Goal: Find specific page/section: Find specific page/section

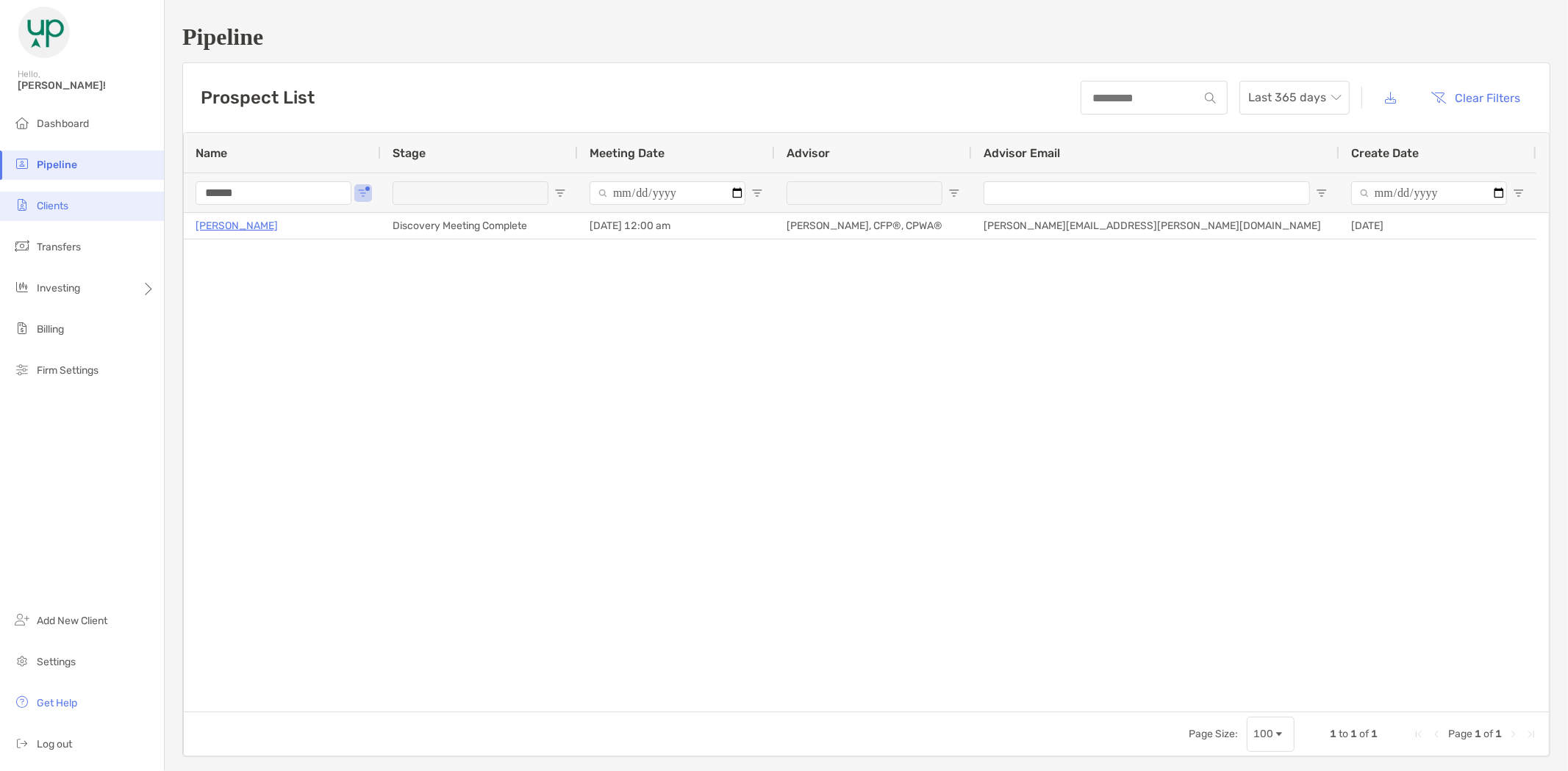
click at [77, 202] on li "Clients" at bounding box center [82, 206] width 164 height 30
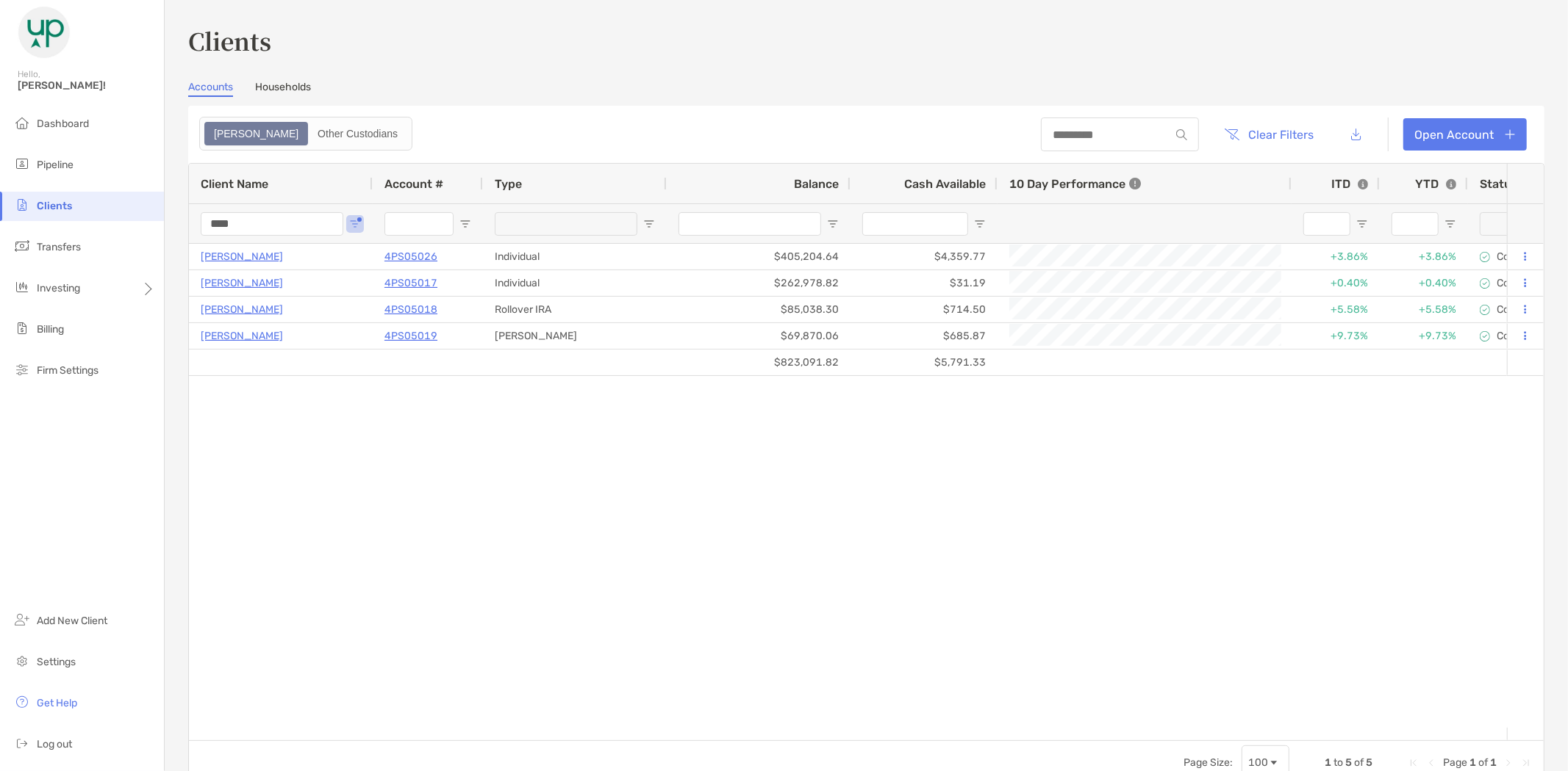
drag, startPoint x: 253, startPoint y: 222, endPoint x: 177, endPoint y: 204, distance: 78.1
click at [177, 230] on div "Clients Accounts Households Zoe Other Custodians Clear Filters Open Account 1 t…" at bounding box center [866, 385] width 1403 height 771
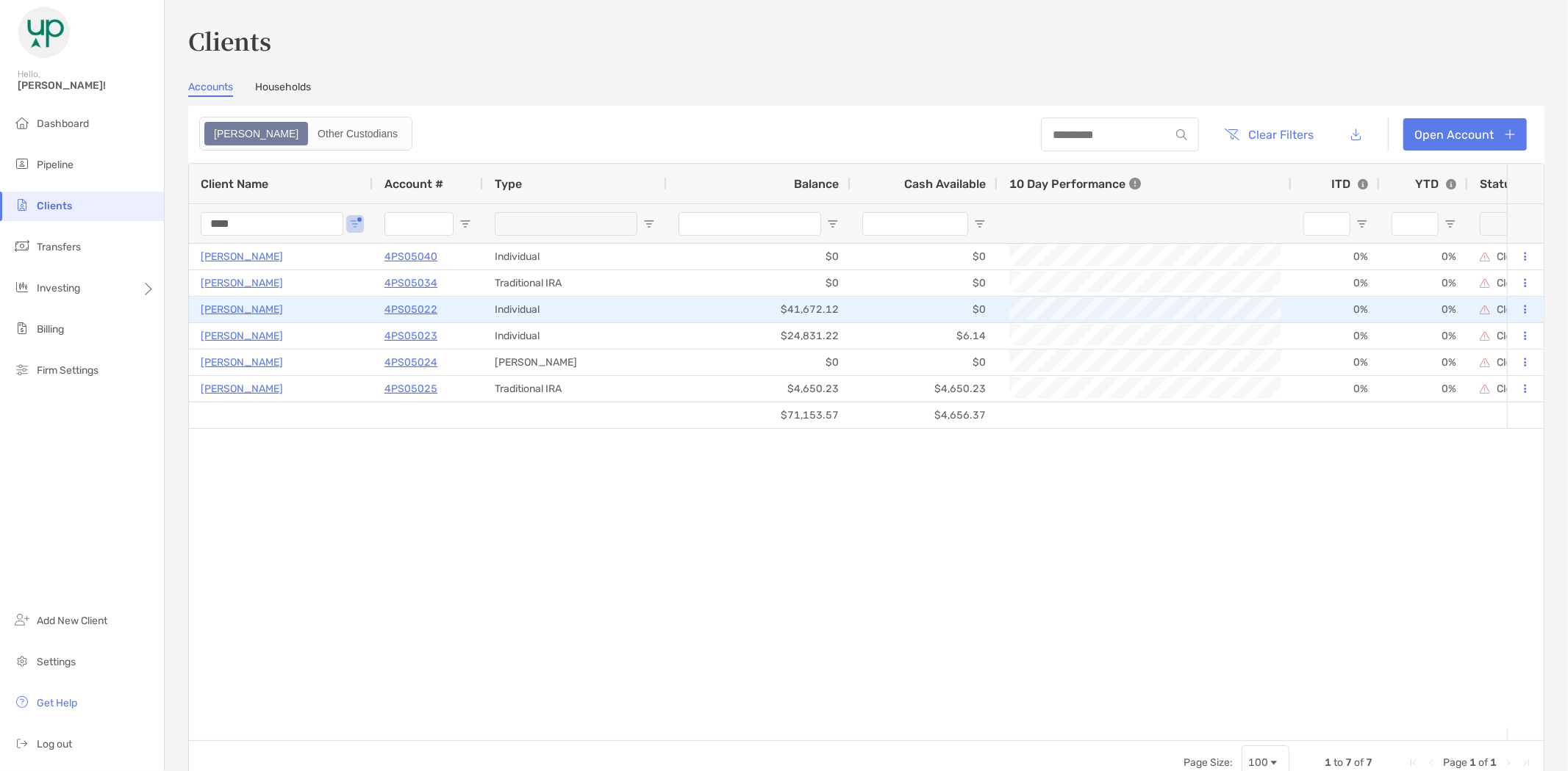
type input "****"
click at [226, 312] on p "[PERSON_NAME]" at bounding box center [241, 309] width 82 height 18
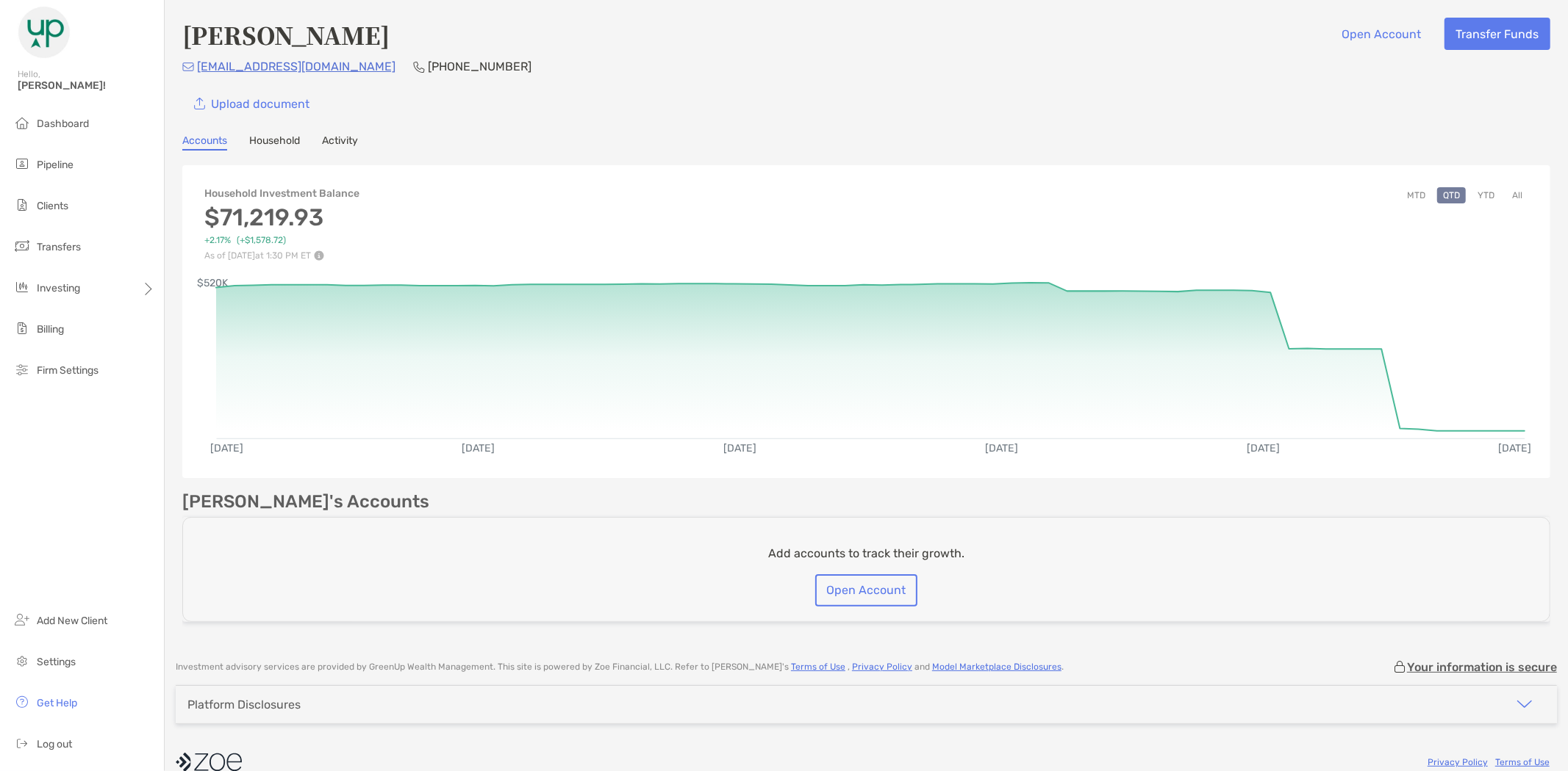
click at [337, 139] on link "Activity" at bounding box center [340, 142] width 36 height 16
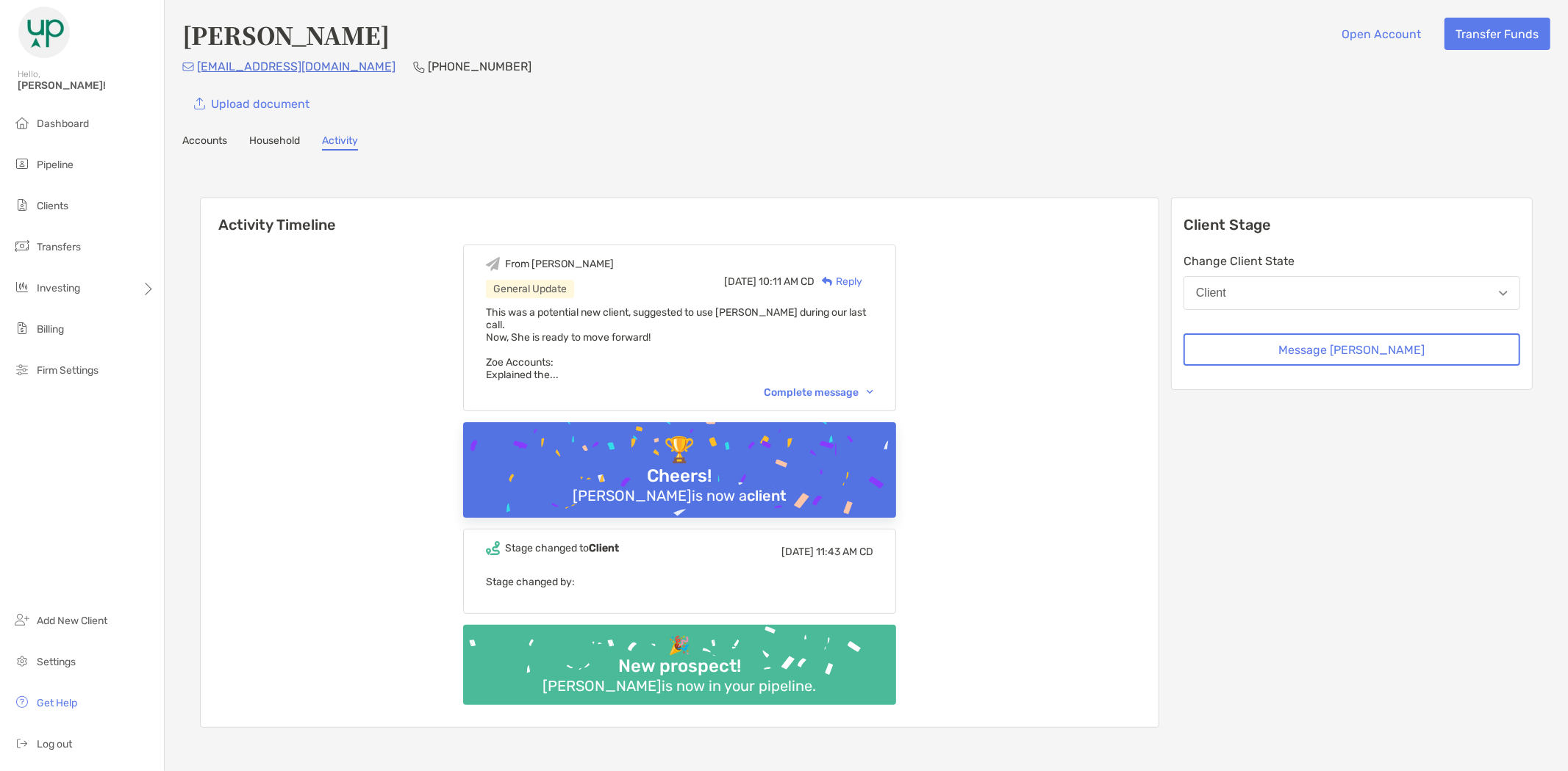
click at [226, 134] on div "Accounts Household Activity" at bounding box center [866, 142] width 1368 height 16
click at [226, 141] on link "Accounts" at bounding box center [204, 142] width 45 height 16
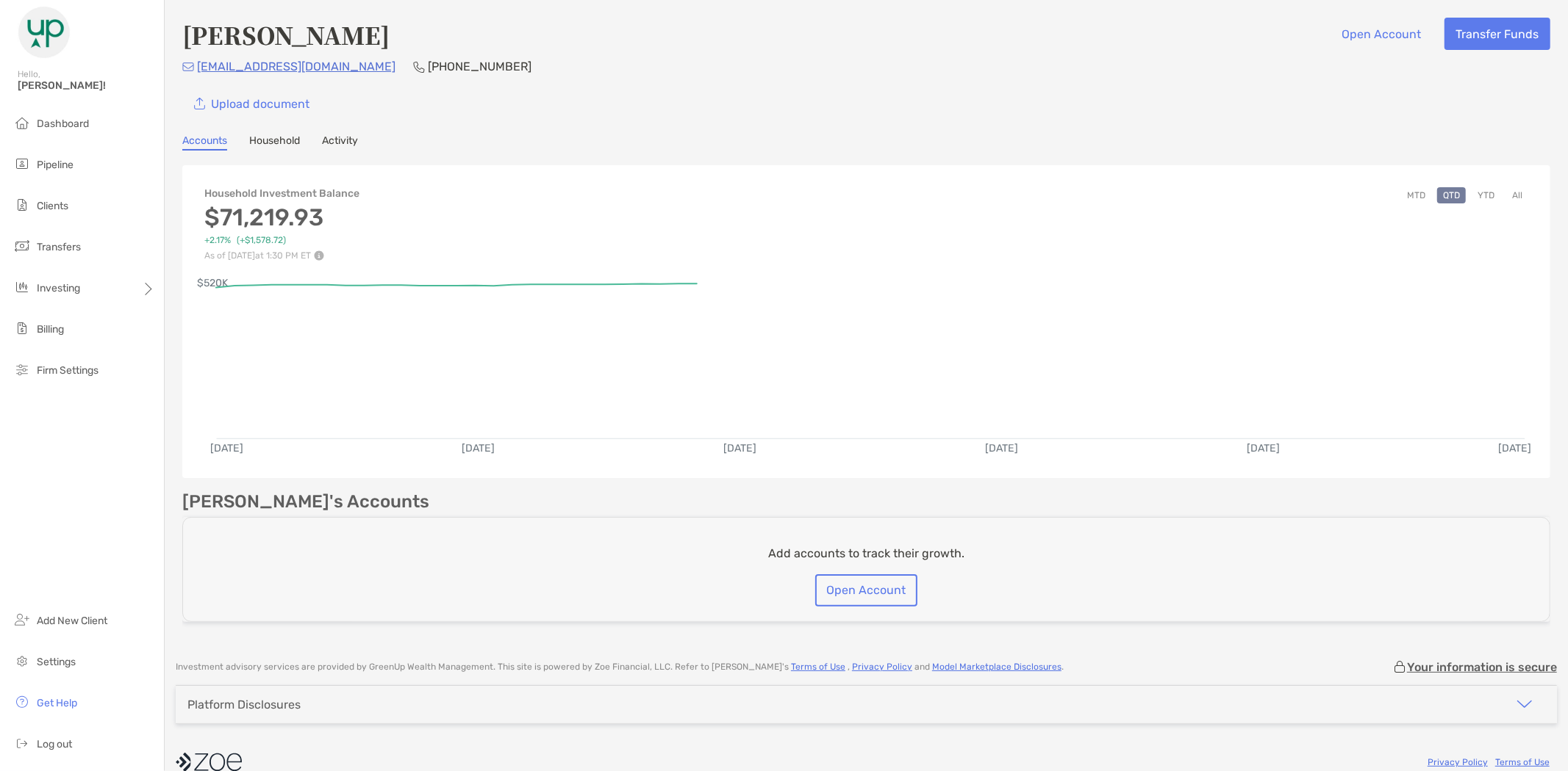
scroll to position [20, 0]
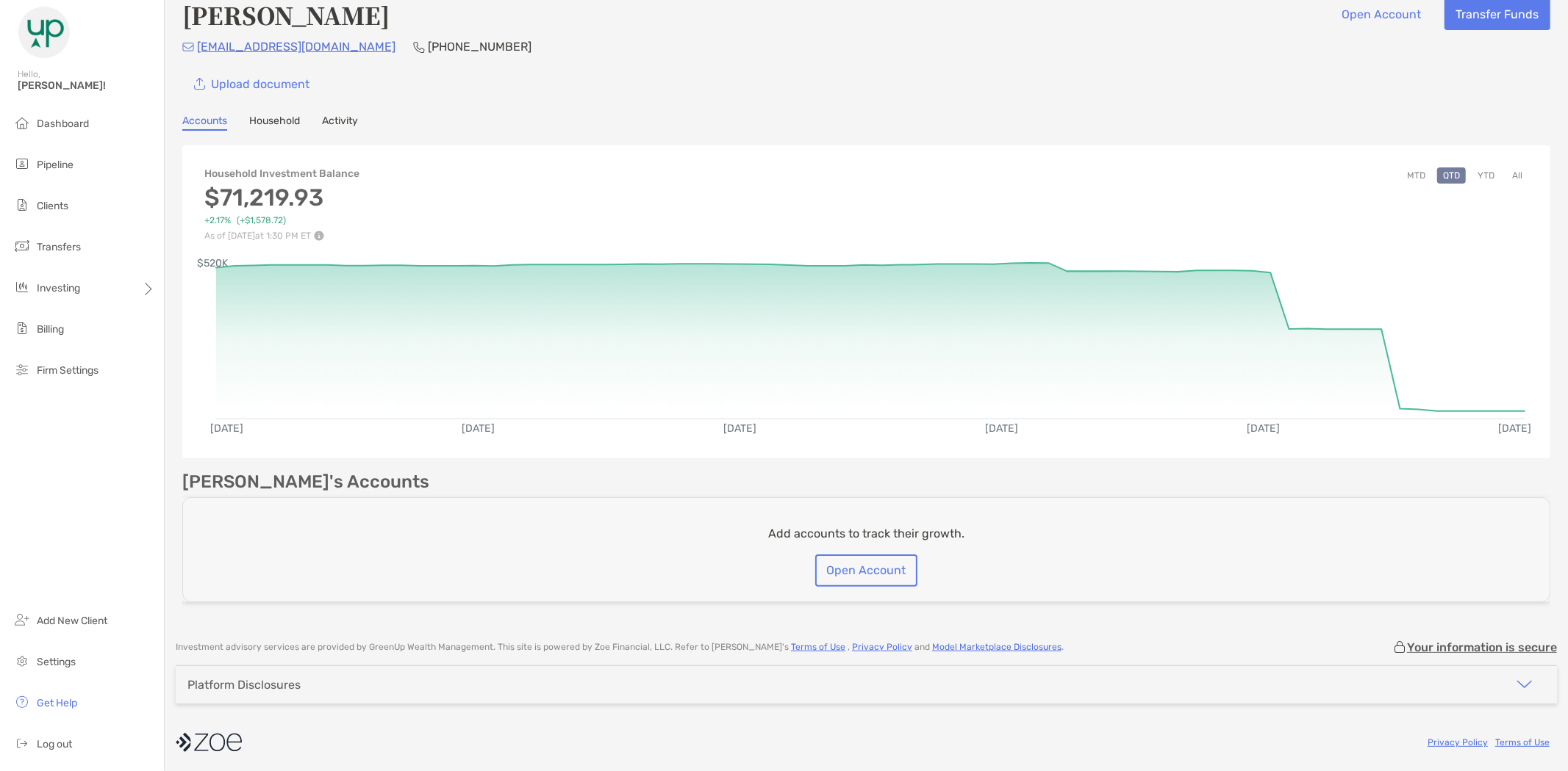
click at [274, 118] on link "Household" at bounding box center [275, 122] width 50 height 16
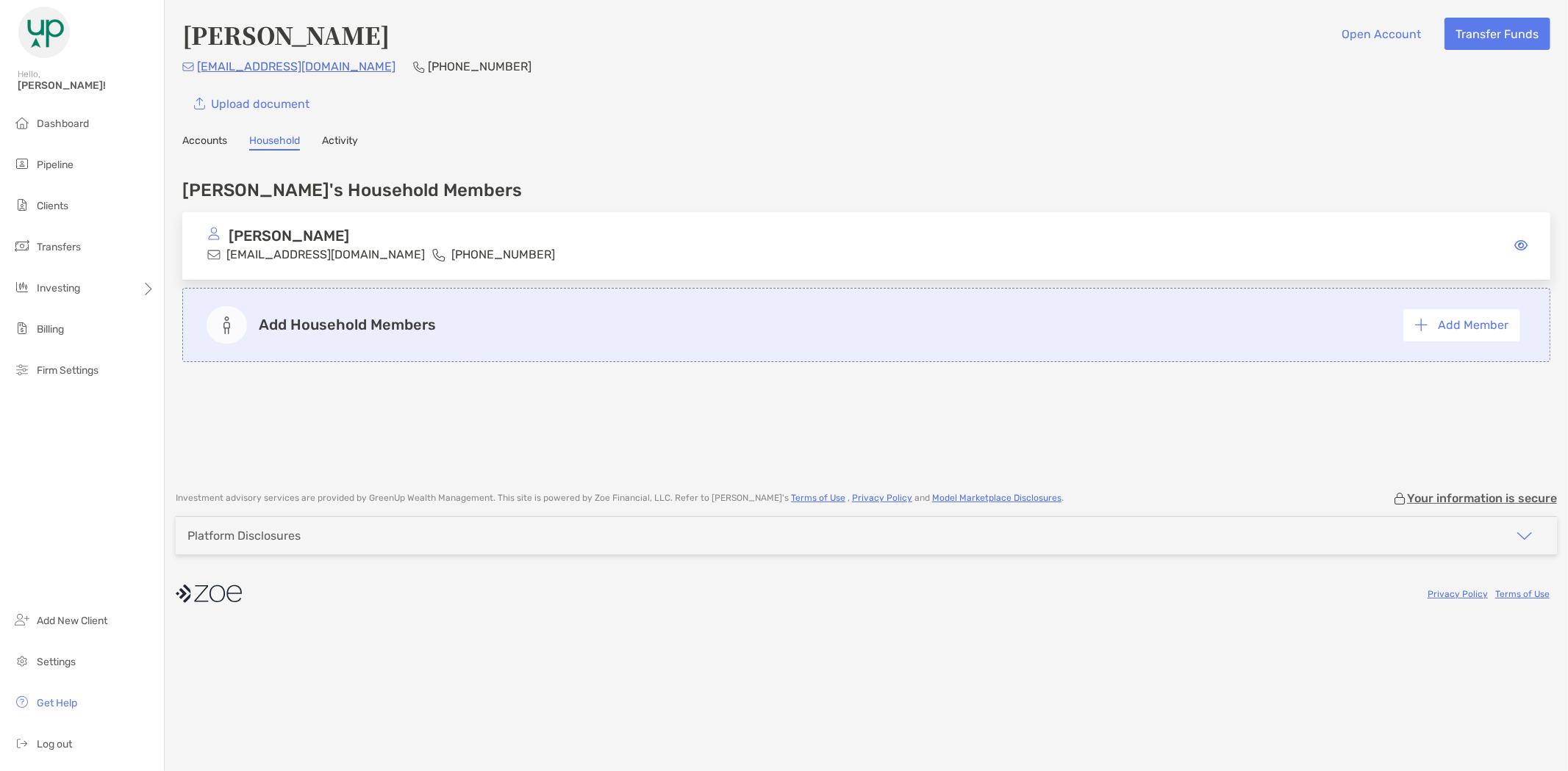
click at [211, 134] on link "Accounts" at bounding box center [204, 142] width 45 height 16
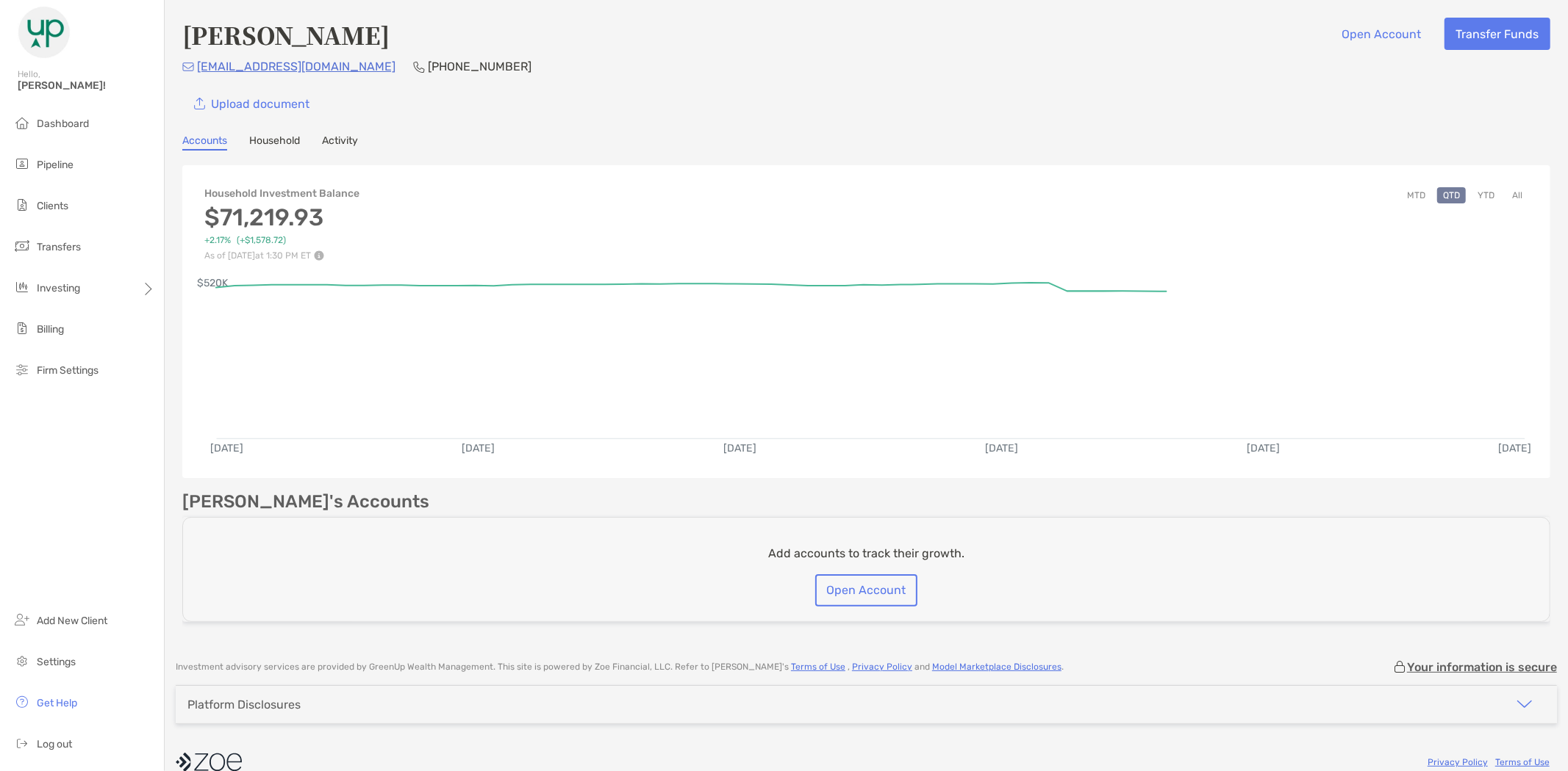
click at [303, 216] on h3 "$71,219.93" at bounding box center [282, 217] width 155 height 28
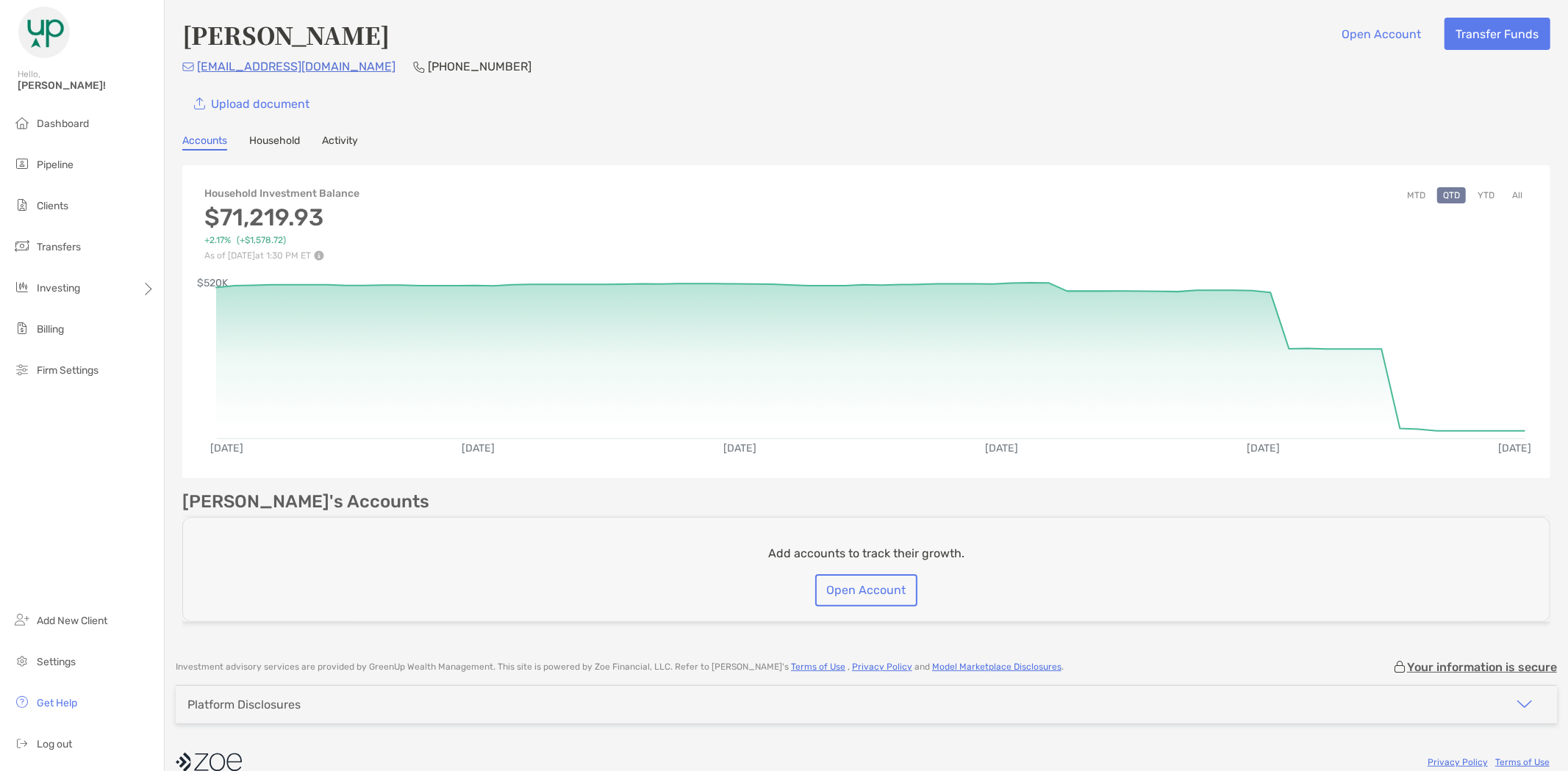
click at [1508, 194] on button "All" at bounding box center [1517, 195] width 22 height 16
